Goal: Entertainment & Leisure: Browse casually

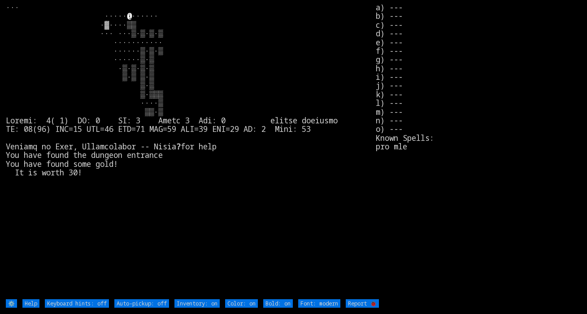
type off "Auto-pickup: on"
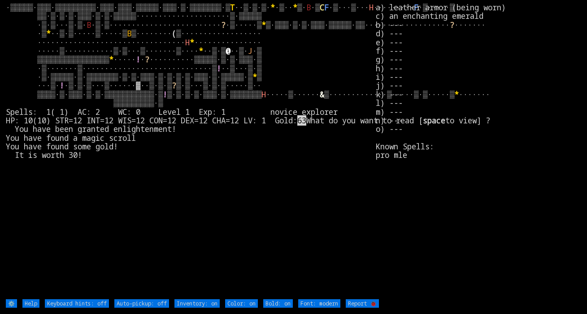
type off "Auto-pickup: on"
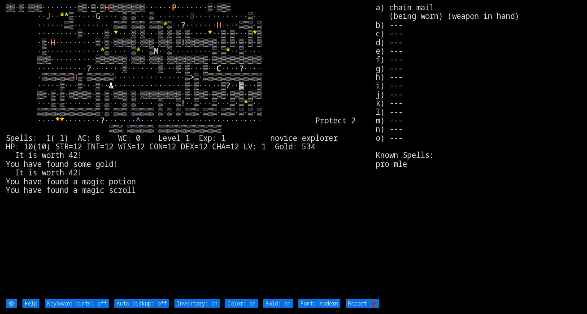
type off "Auto-pickup: on"
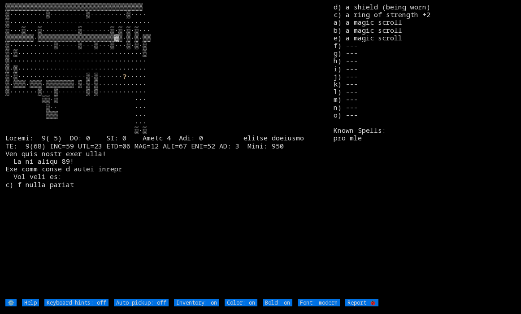
type off "Auto-pickup: on"
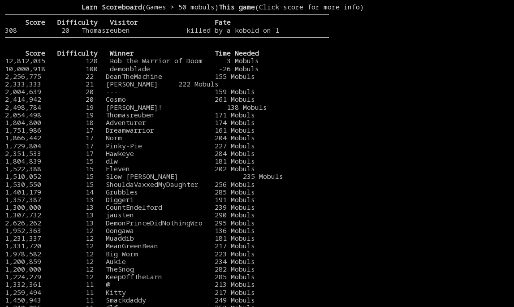
click at [398, 112] on stats at bounding box center [419, 147] width 180 height 289
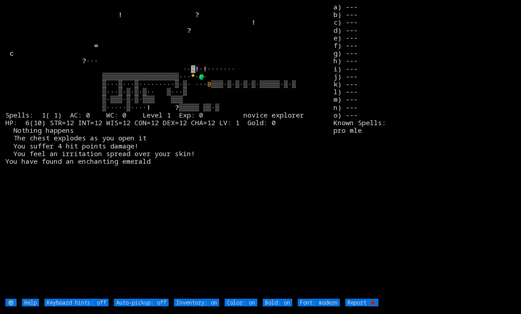
type off "Auto-pickup: on"
